Goal: Task Accomplishment & Management: Manage account settings

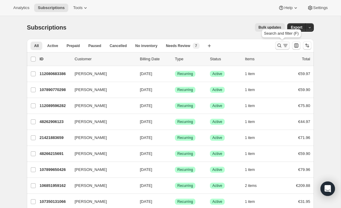
click at [276, 45] on icon "Search and filter results" at bounding box center [279, 46] width 6 height 6
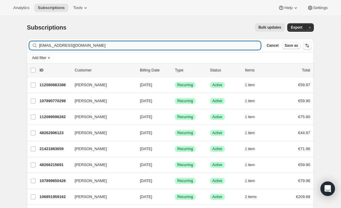
type input "[EMAIL_ADDRESS][DOMAIN_NAME]"
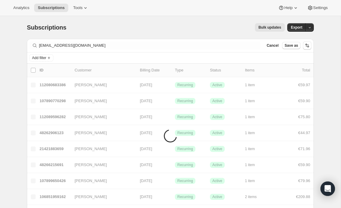
click at [214, 9] on div "Analytics Subscriptions Tools Help Settings" at bounding box center [170, 8] width 341 height 16
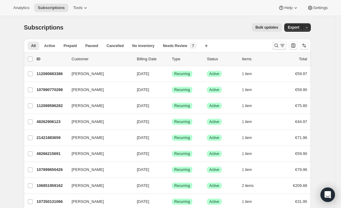
click at [280, 46] on icon "Search and filter results" at bounding box center [282, 46] width 6 height 6
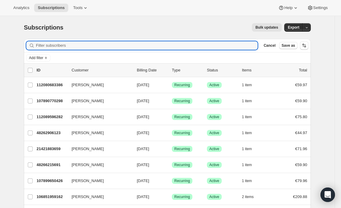
paste input "[EMAIL_ADDRESS][DOMAIN_NAME]"
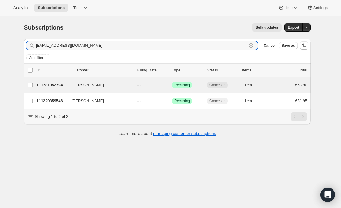
type input "[EMAIL_ADDRESS][DOMAIN_NAME]"
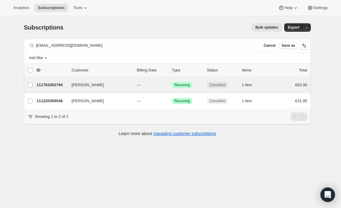
click at [94, 89] on div "[PERSON_NAME] 111781052794 [PERSON_NAME] --- Success Recurring Cancelled 1 item…" at bounding box center [167, 85] width 287 height 16
click at [94, 85] on span "[PERSON_NAME]" at bounding box center [87, 85] width 32 height 6
click at [94, 77] on div "[PERSON_NAME] 111781052794 [PERSON_NAME] --- Success Recurring Cancelled 1 item…" at bounding box center [167, 85] width 287 height 16
click at [94, 87] on span "[PERSON_NAME]" at bounding box center [87, 85] width 32 height 6
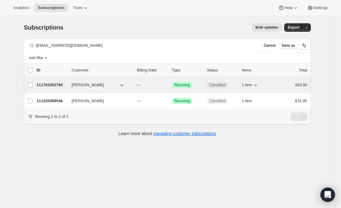
click at [94, 87] on span "[PERSON_NAME]" at bounding box center [87, 85] width 32 height 6
click at [220, 81] on div "111781052794 [PERSON_NAME] --- Success Recurring Cancelled 1 item €63.90" at bounding box center [172, 85] width 270 height 8
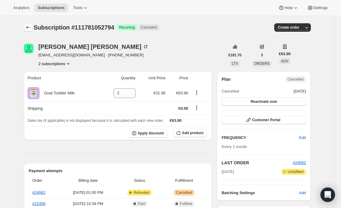
click at [28, 31] on button "Subscriptions" at bounding box center [28, 27] width 8 height 8
